Goal: Task Accomplishment & Management: Manage account settings

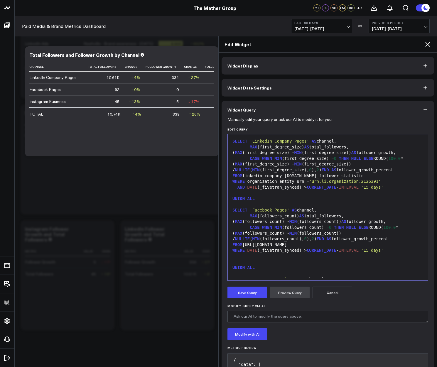
scroll to position [286, 0]
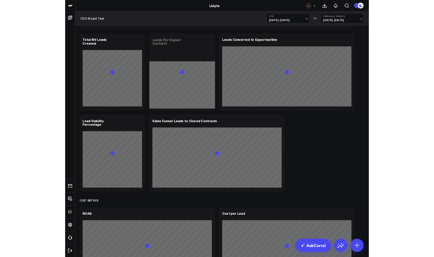
scroll to position [956, 0]
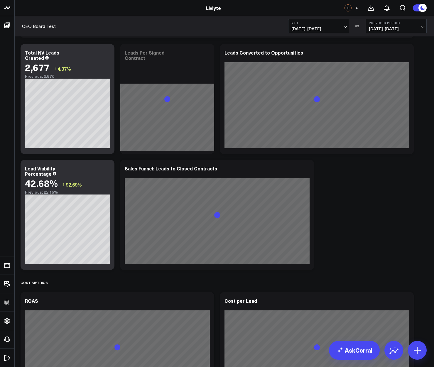
click at [321, 27] on span "01/01/25 - 10/09/25" at bounding box center [319, 28] width 55 height 5
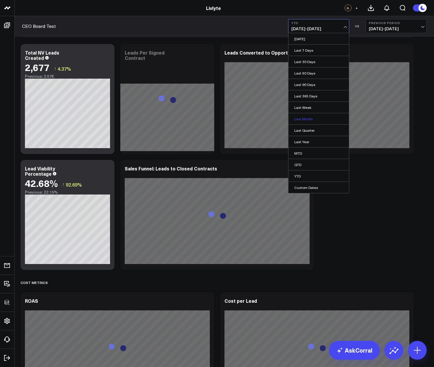
click at [305, 121] on link "Last Month" at bounding box center [319, 118] width 61 height 11
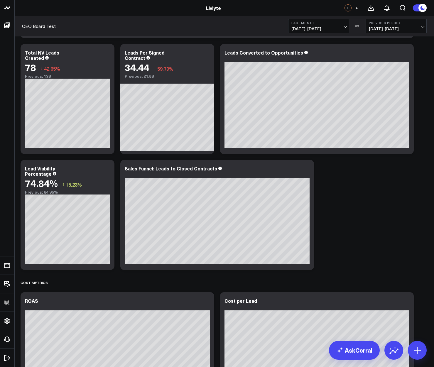
click at [312, 30] on span "09/01/25 - 09/30/25" at bounding box center [319, 28] width 55 height 5
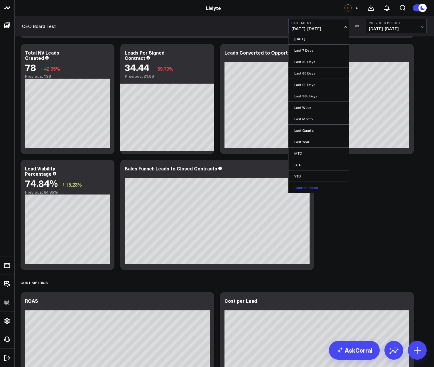
click at [306, 185] on link "Custom Dates" at bounding box center [319, 187] width 61 height 11
select select "9"
select select "2025"
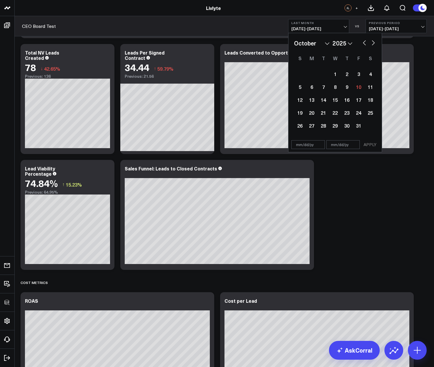
click at [365, 43] on button "button" at bounding box center [365, 42] width 6 height 7
select select "8"
select select "2025"
click at [365, 43] on button "button" at bounding box center [365, 42] width 6 height 7
select select "7"
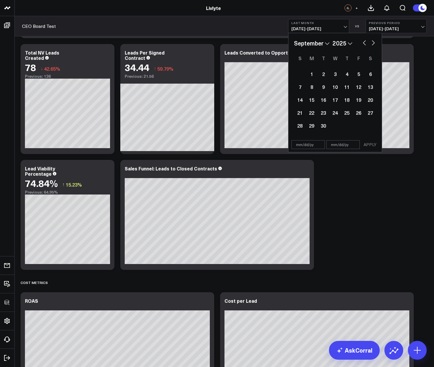
select select "2025"
click at [360, 74] on div "1" at bounding box center [359, 74] width 12 height 12
type input "08/01/25"
select select "7"
select select "2025"
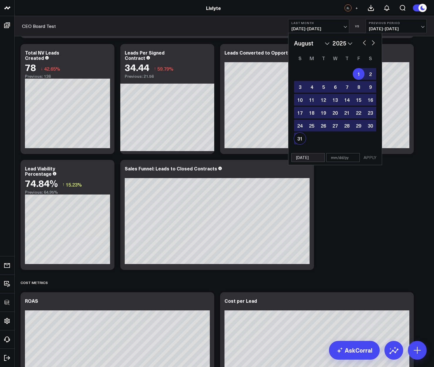
click at [303, 138] on div "31" at bounding box center [300, 139] width 12 height 12
type input "08/31/25"
select select "7"
select select "2025"
click at [374, 159] on button "APPLY" at bounding box center [371, 157] width 18 height 9
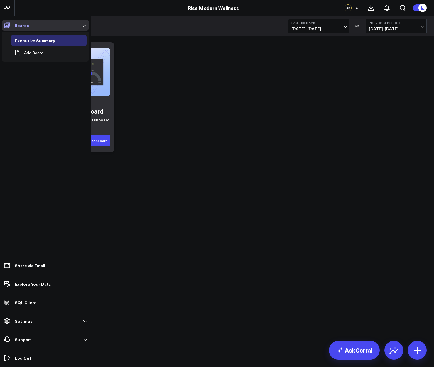
click at [9, 21] on span at bounding box center [7, 25] width 11 height 11
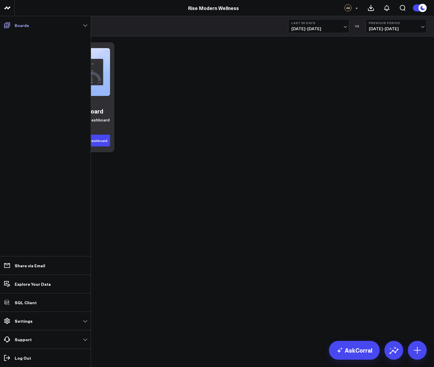
click at [24, 27] on p "Boards" at bounding box center [22, 25] width 14 height 5
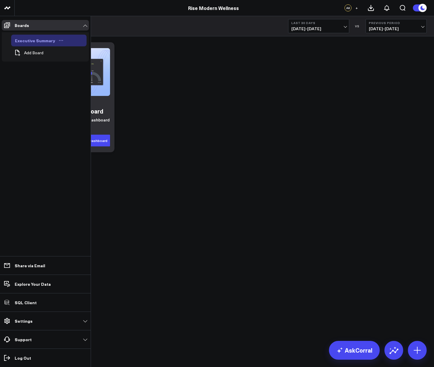
click at [32, 41] on div "Executive Summary" at bounding box center [35, 40] width 43 height 7
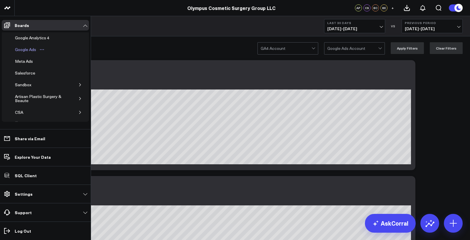
scroll to position [38, 0]
click at [78, 102] on icon "button" at bounding box center [80, 101] width 4 height 4
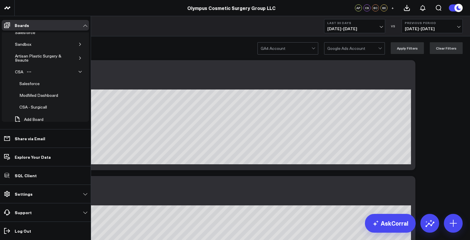
scroll to position [73, 0]
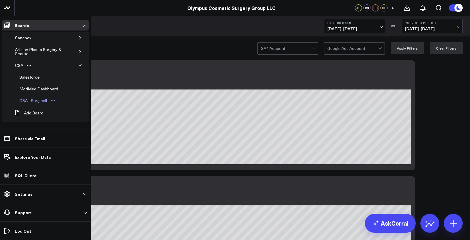
click at [37, 102] on div "CSA - Surgicall" at bounding box center [33, 100] width 31 height 7
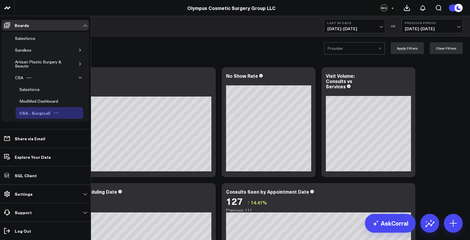
scroll to position [73, 0]
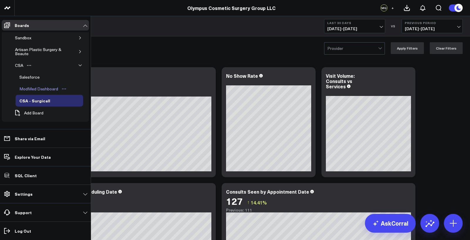
click at [41, 91] on div "ModMed Dashboard" at bounding box center [39, 88] width 42 height 7
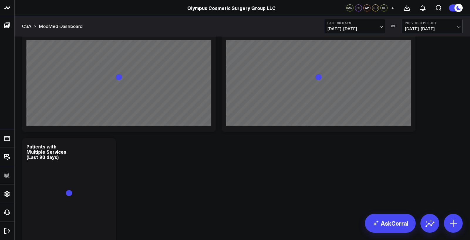
scroll to position [323, 0]
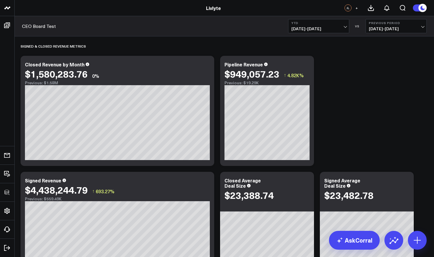
click at [317, 25] on button "YTD 01/01/25 - 10/09/25" at bounding box center [318, 26] width 61 height 14
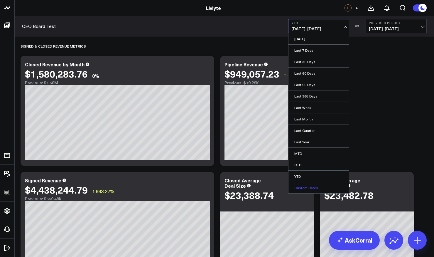
click at [305, 188] on link "Custom Dates" at bounding box center [319, 187] width 61 height 11
select select "9"
select select "2025"
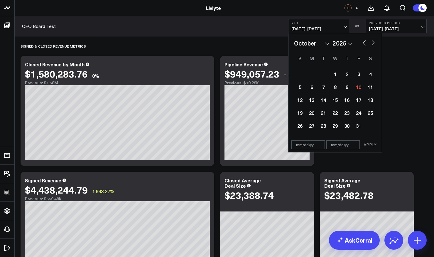
click at [320, 43] on select "January February March April May June July August September October November De…" at bounding box center [312, 43] width 36 height 9
select select "7"
select select "2025"
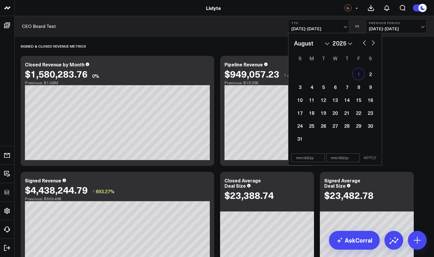
click at [357, 76] on div "1" at bounding box center [359, 74] width 12 height 12
type input "08/01/25"
select select "7"
select select "2025"
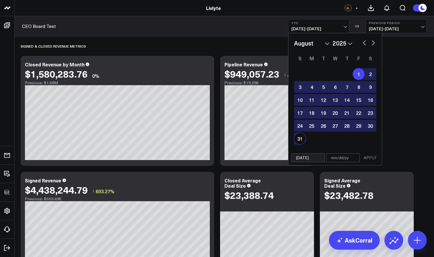
click at [293, 140] on div "January February March April May June July August September October November De…" at bounding box center [335, 91] width 93 height 117
click at [303, 140] on div "31" at bounding box center [300, 139] width 12 height 12
type input "08/31/25"
select select "7"
select select "2025"
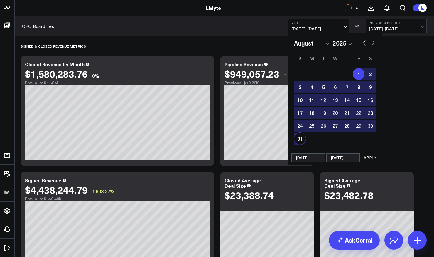
click at [371, 159] on button "APPLY" at bounding box center [371, 157] width 18 height 9
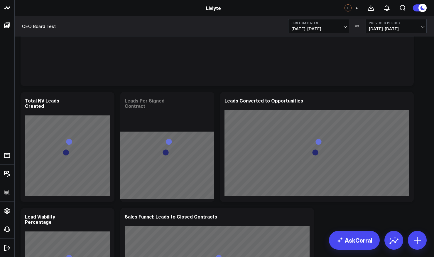
scroll to position [911, 0]
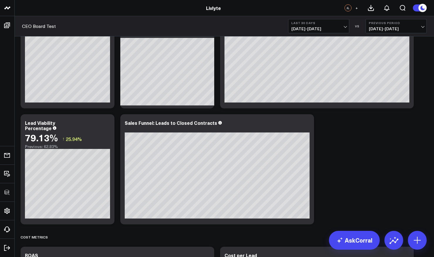
scroll to position [1008, 0]
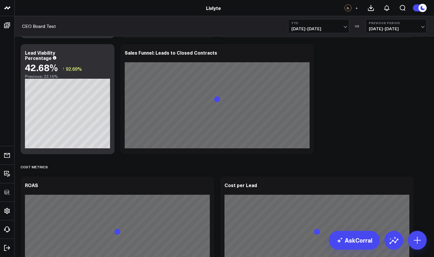
scroll to position [1084, 0]
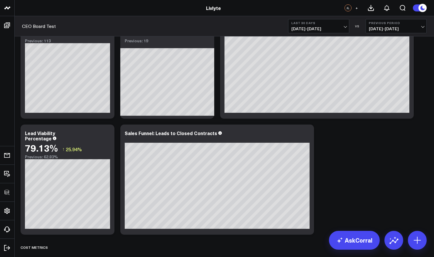
scroll to position [1008, 0]
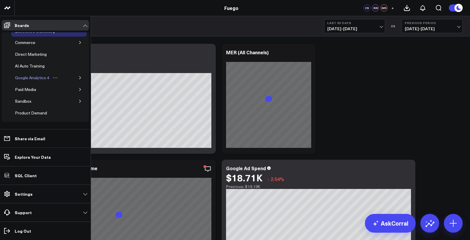
scroll to position [10, 0]
click at [28, 44] on div "Commerce" at bounding box center [25, 42] width 23 height 7
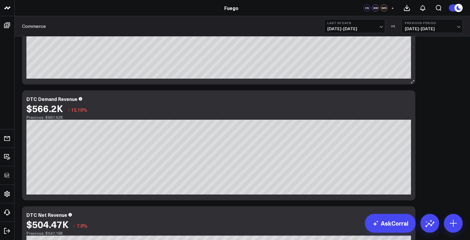
scroll to position [86, 0]
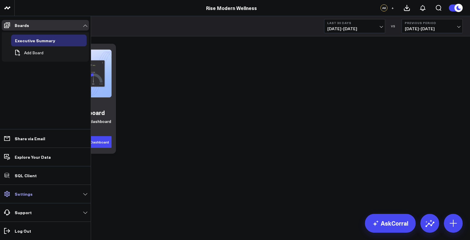
click at [19, 199] on link "Settings" at bounding box center [45, 194] width 87 height 11
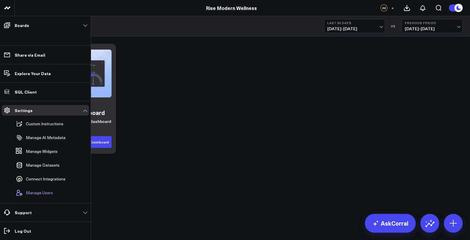
click at [35, 196] on button "Manage Users" at bounding box center [33, 193] width 39 height 13
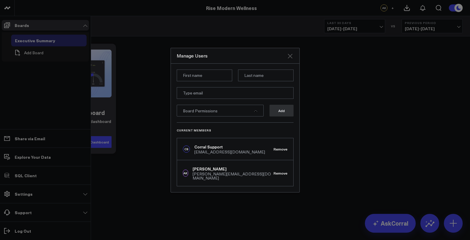
click at [292, 56] on icon "Close" at bounding box center [290, 56] width 5 height 5
